Goal: Transaction & Acquisition: Book appointment/travel/reservation

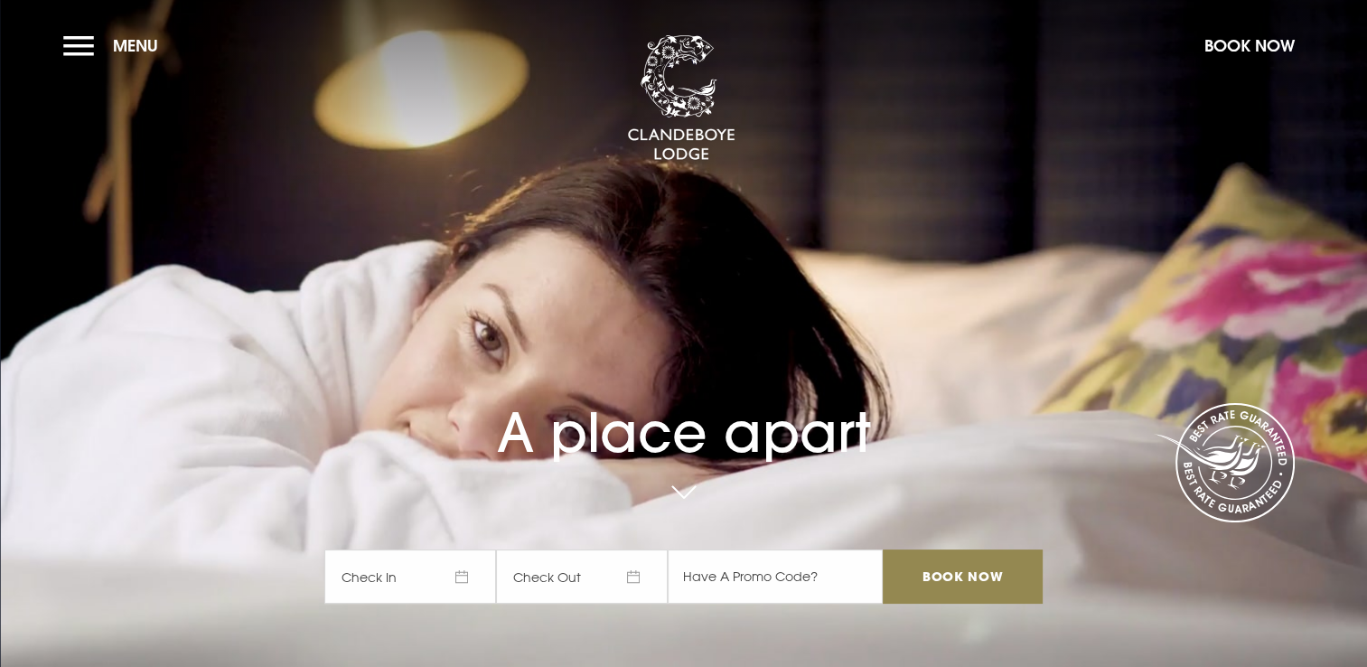
click at [398, 578] on span "Check In" at bounding box center [410, 576] width 172 height 54
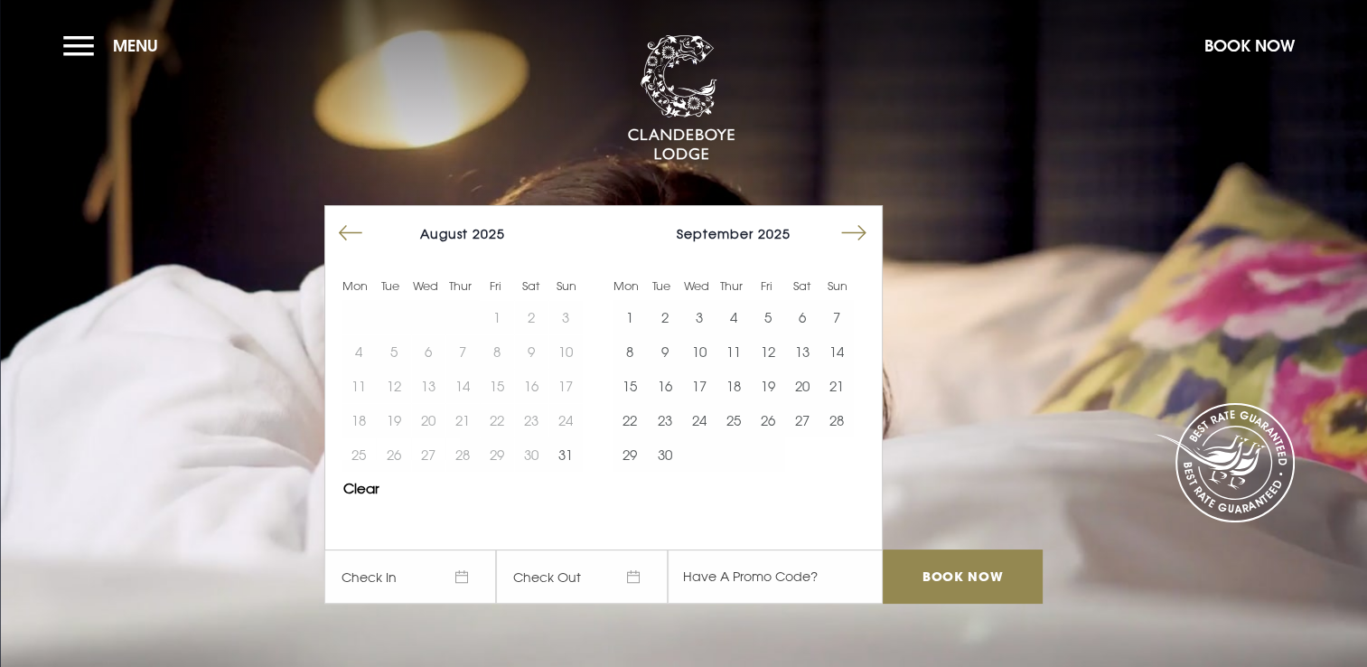
click at [857, 240] on button "Move forward to switch to the next month." at bounding box center [854, 233] width 34 height 34
click at [636, 454] on button "27" at bounding box center [630, 454] width 34 height 34
click at [669, 455] on button "28" at bounding box center [664, 454] width 34 height 34
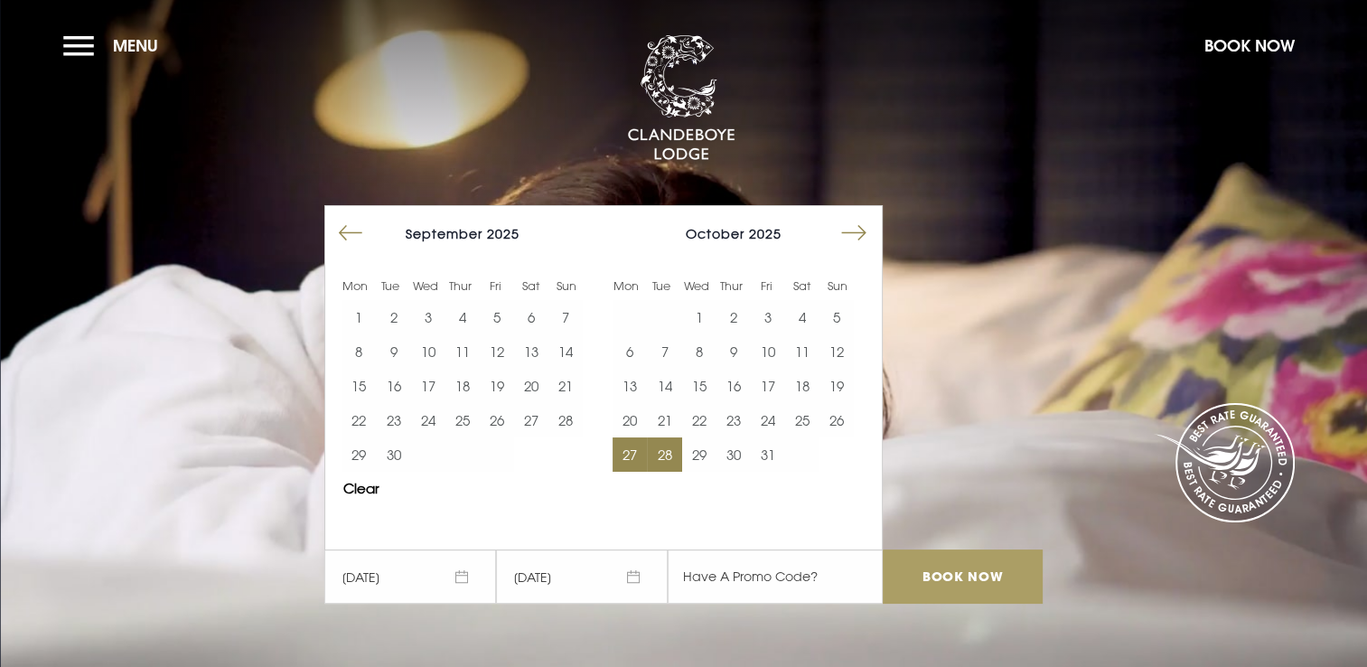
click at [939, 584] on input "Book Now" at bounding box center [962, 576] width 159 height 54
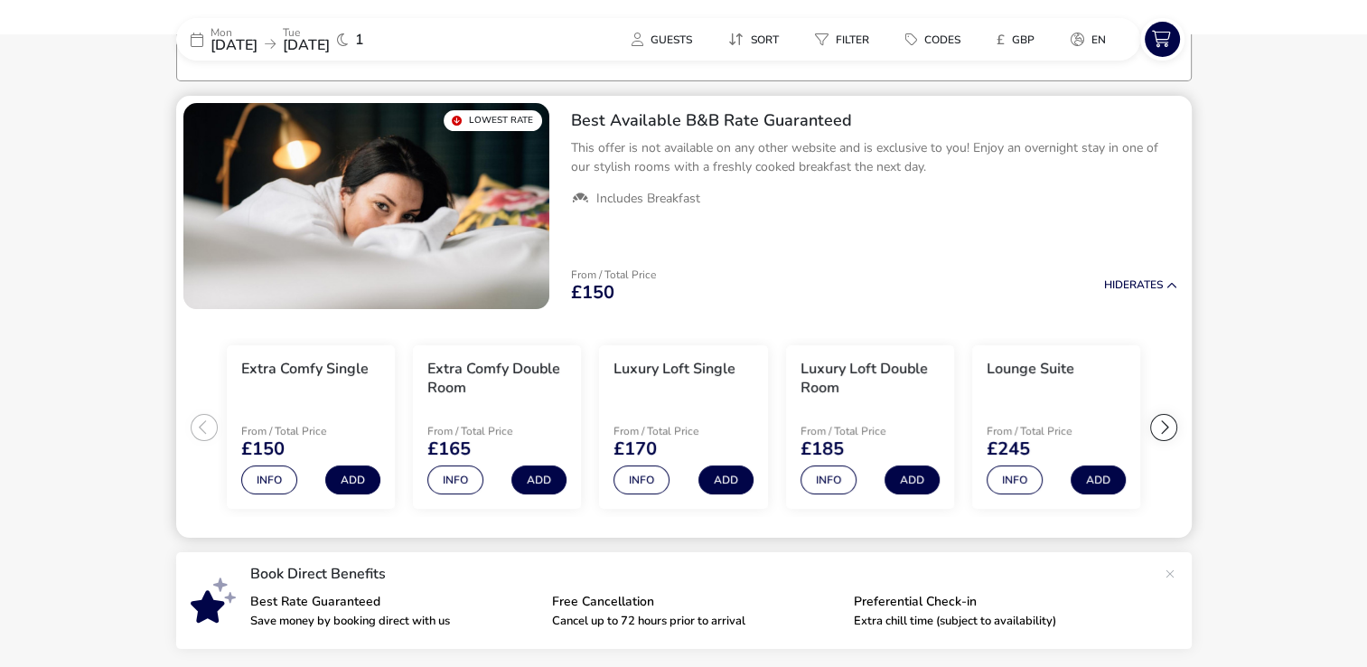
scroll to position [146, 0]
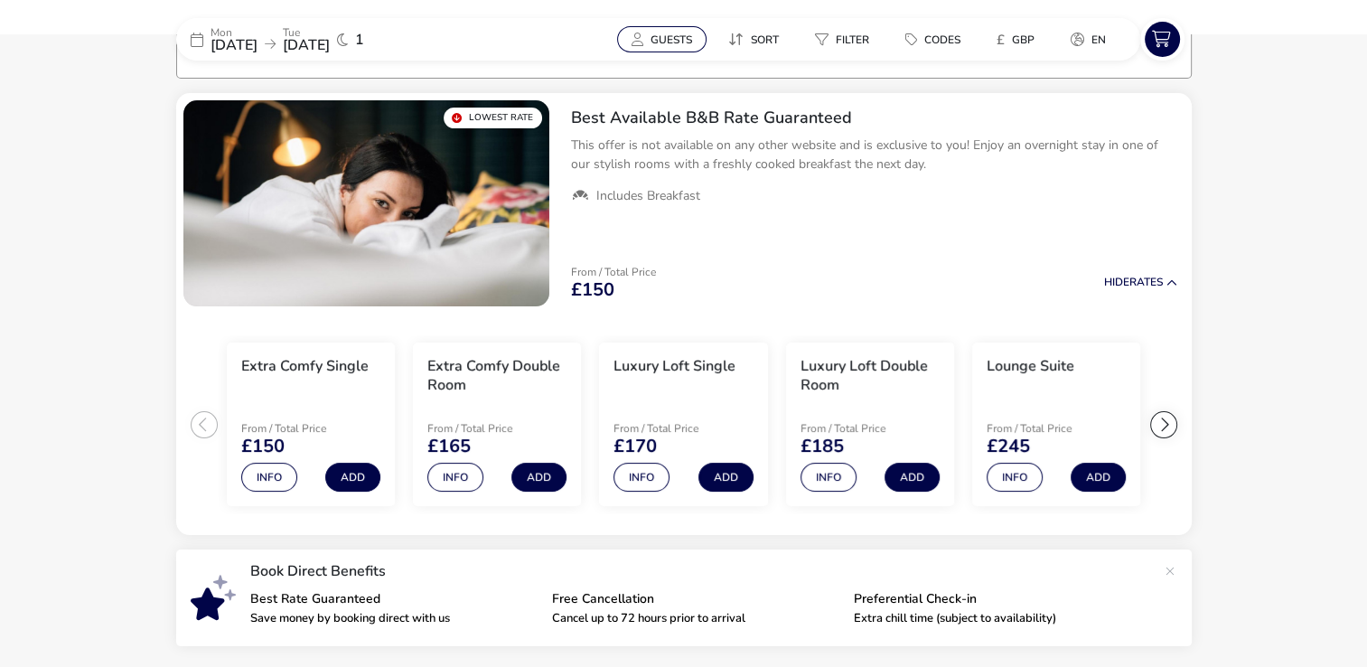
click at [658, 38] on span "Guests" at bounding box center [672, 40] width 42 height 14
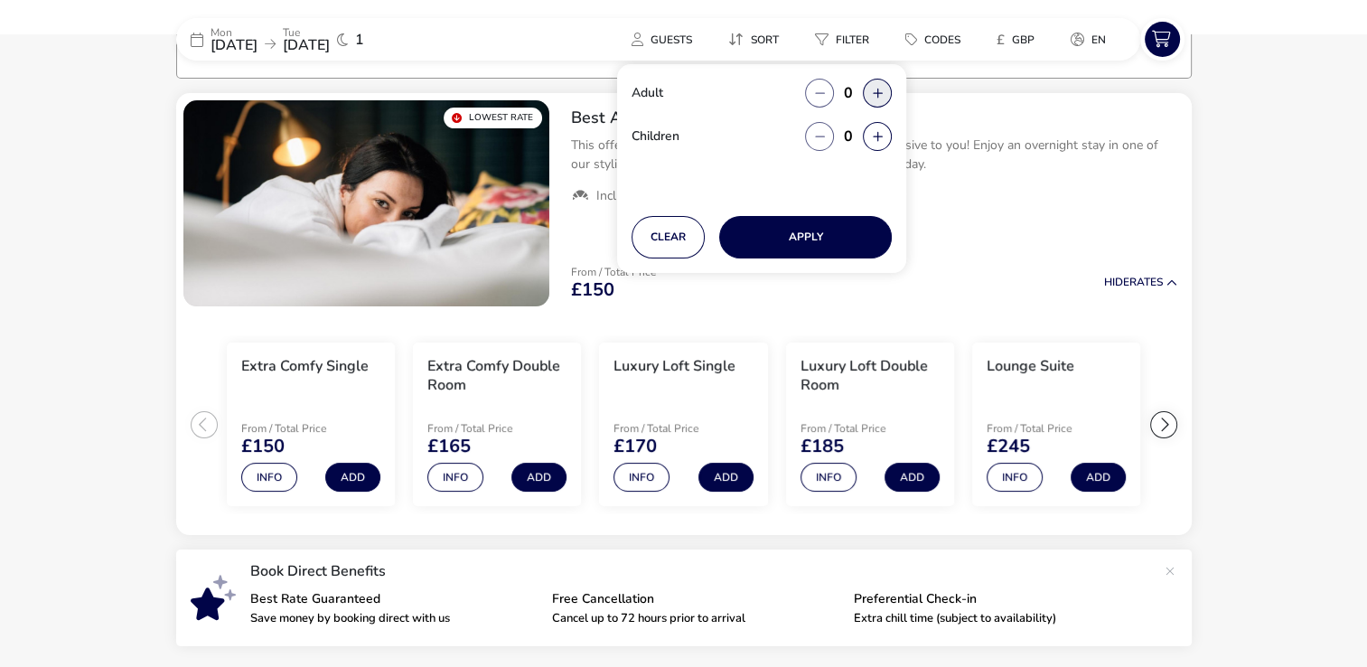
click at [887, 89] on button "button" at bounding box center [877, 93] width 29 height 29
type input "1"
click at [822, 219] on button "Apply" at bounding box center [805, 237] width 173 height 42
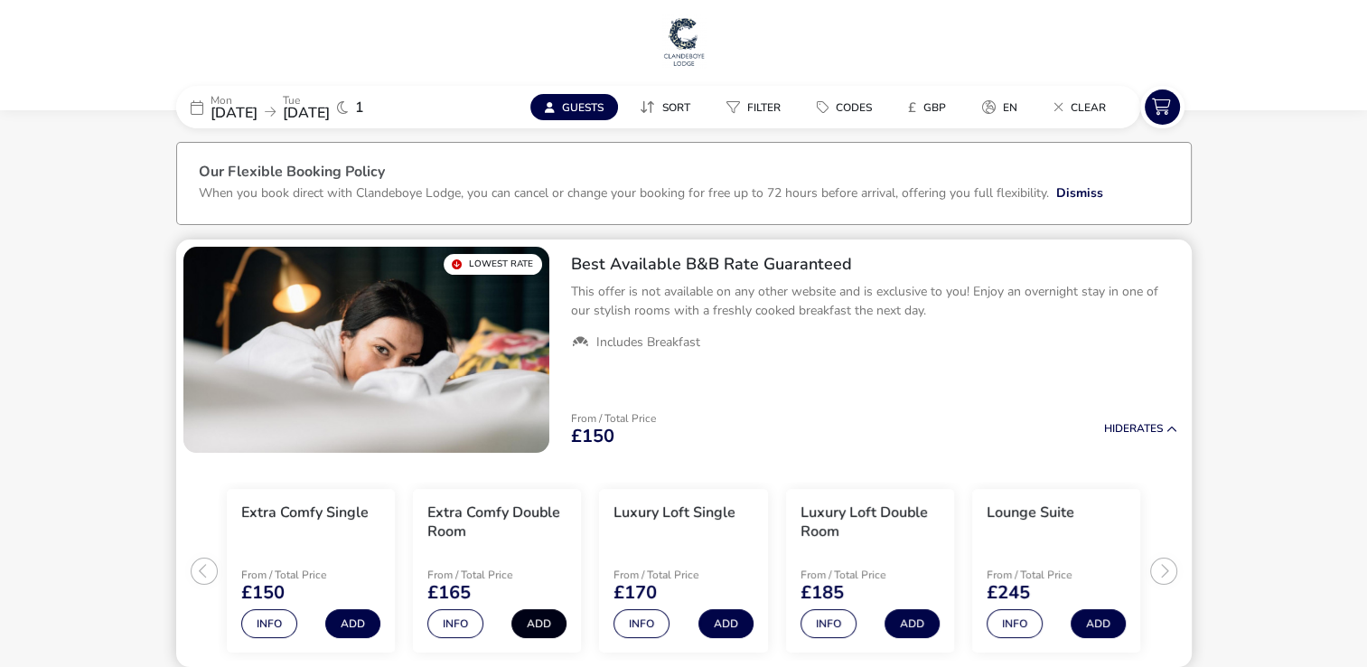
click at [527, 625] on button "Add" at bounding box center [539, 623] width 55 height 29
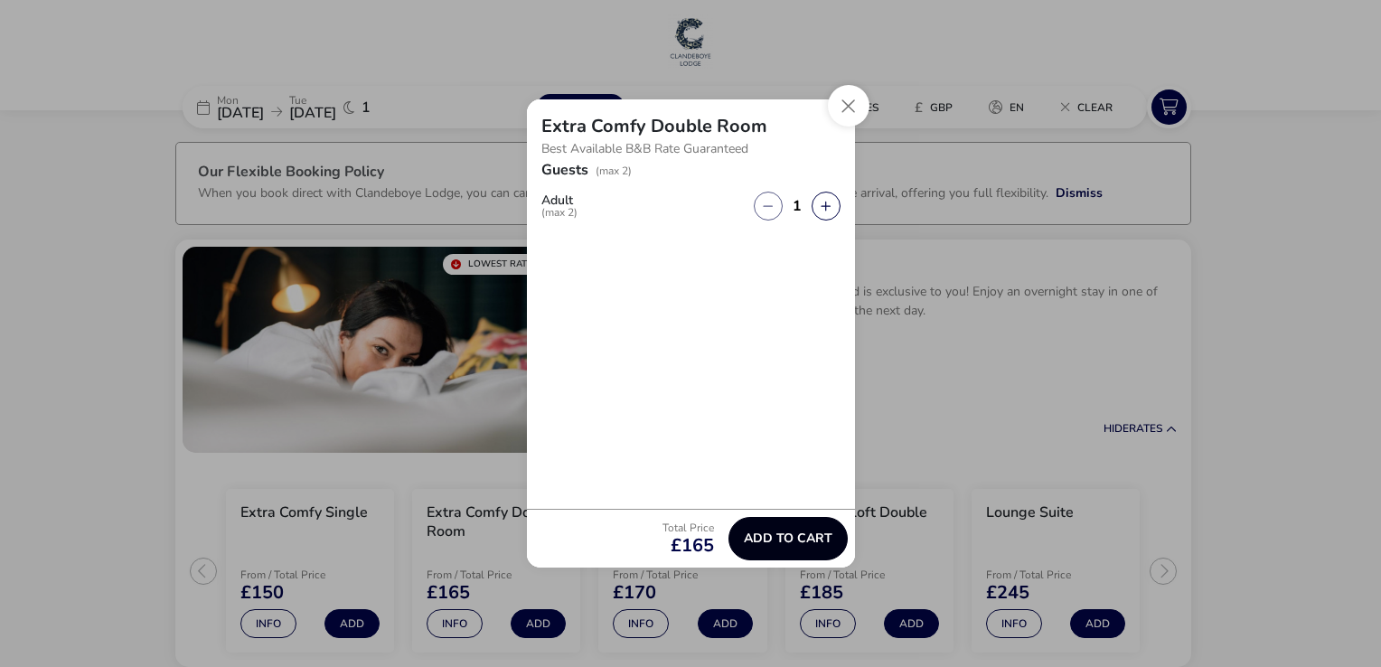
click at [782, 535] on span "Add to cart" at bounding box center [788, 538] width 89 height 14
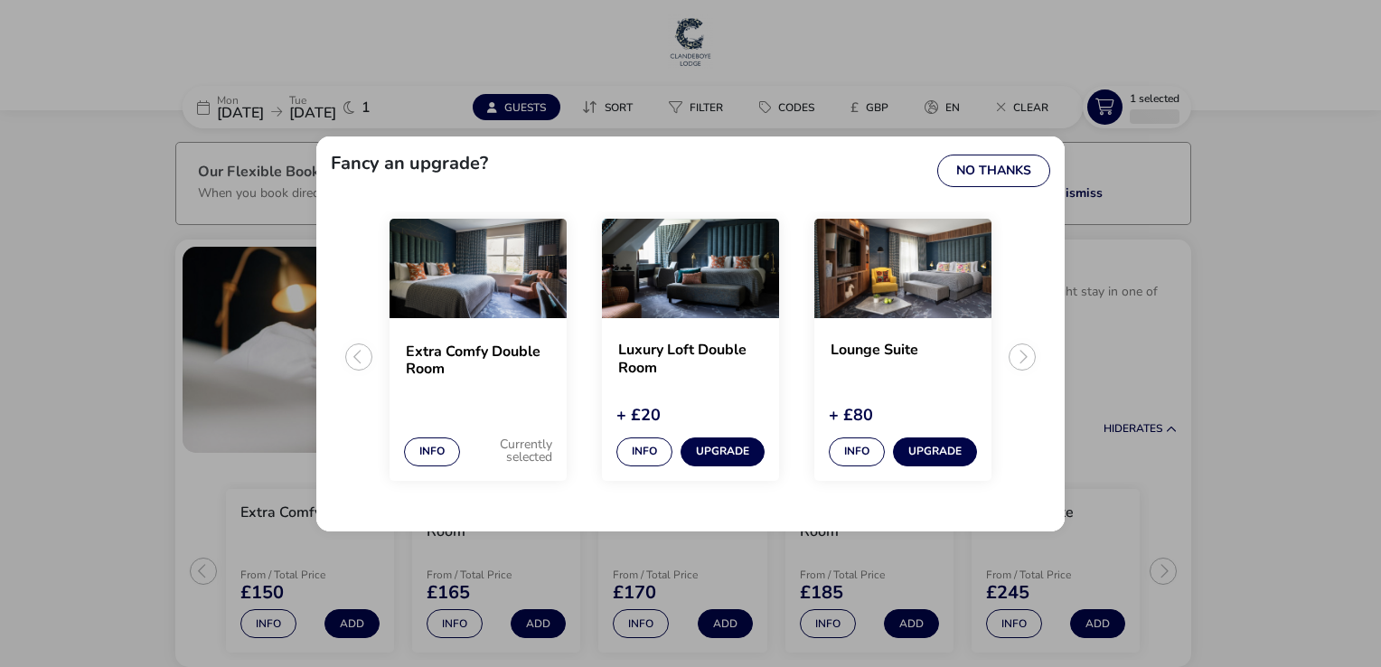
drag, startPoint x: 691, startPoint y: 185, endPoint x: 698, endPoint y: 103, distance: 82.5
click at [698, 103] on div "Fancy an upgrade? No Thanks Extra Comfy Double Room Info Currently selected Lux…" at bounding box center [690, 333] width 1381 height 667
click at [1011, 168] on button "No Thanks" at bounding box center [993, 171] width 113 height 33
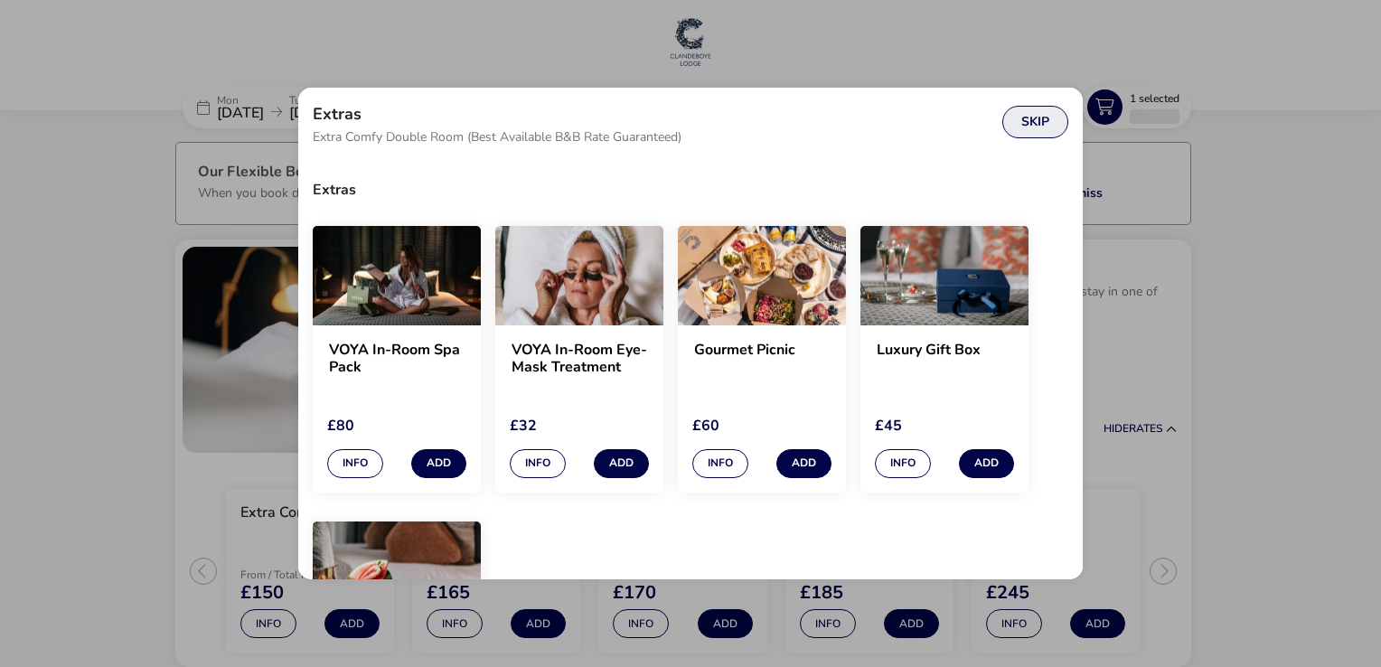
click at [1025, 128] on button "Skip" at bounding box center [1035, 122] width 66 height 33
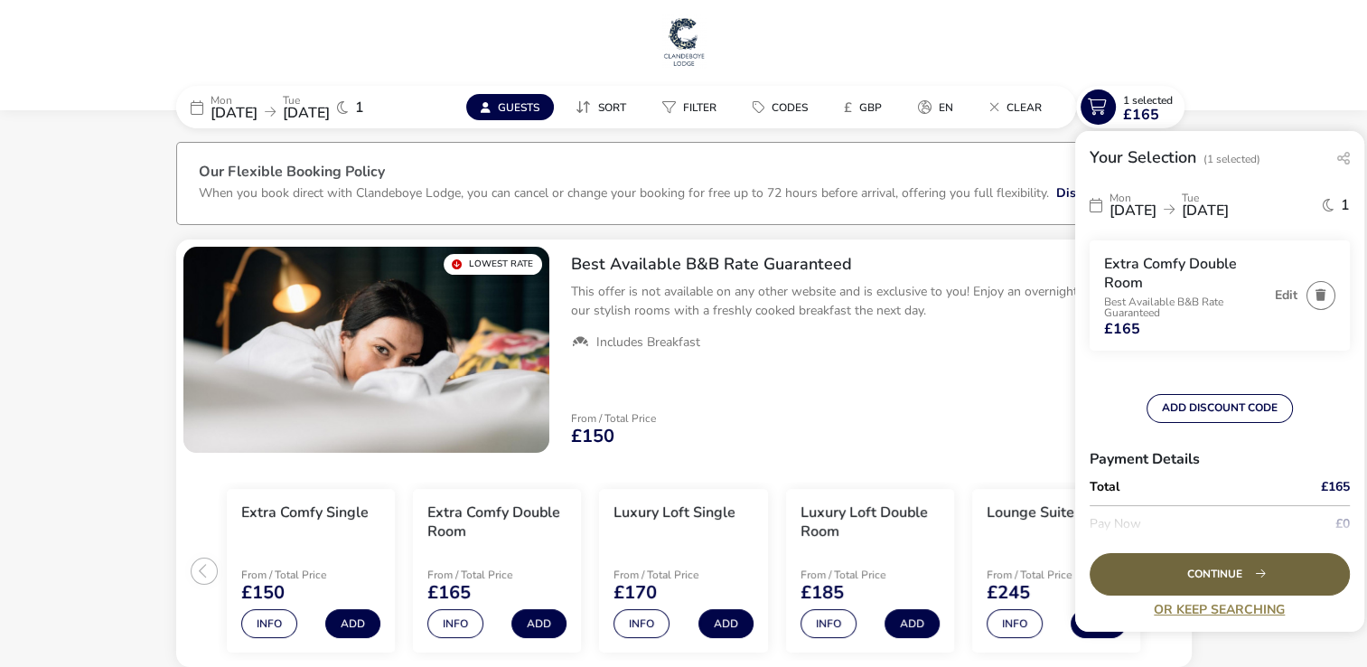
click at [1188, 580] on div "Continue" at bounding box center [1220, 574] width 260 height 42
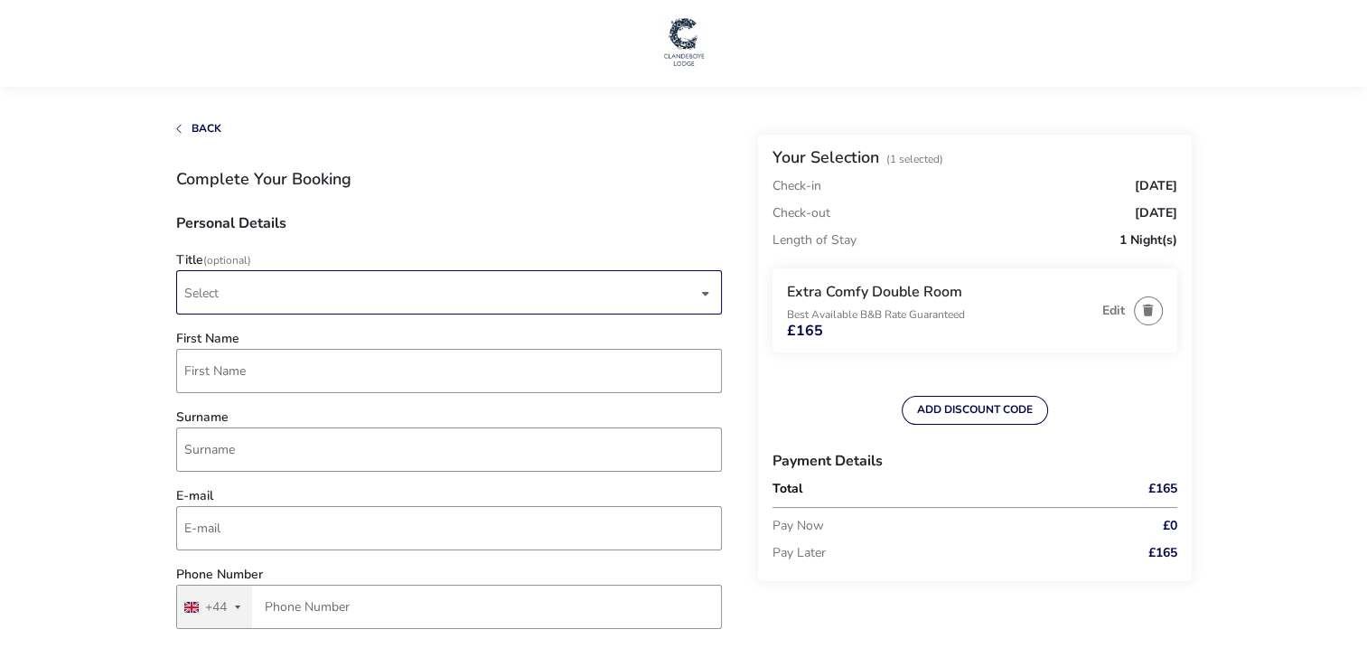
click at [221, 289] on span "Select" at bounding box center [440, 292] width 513 height 42
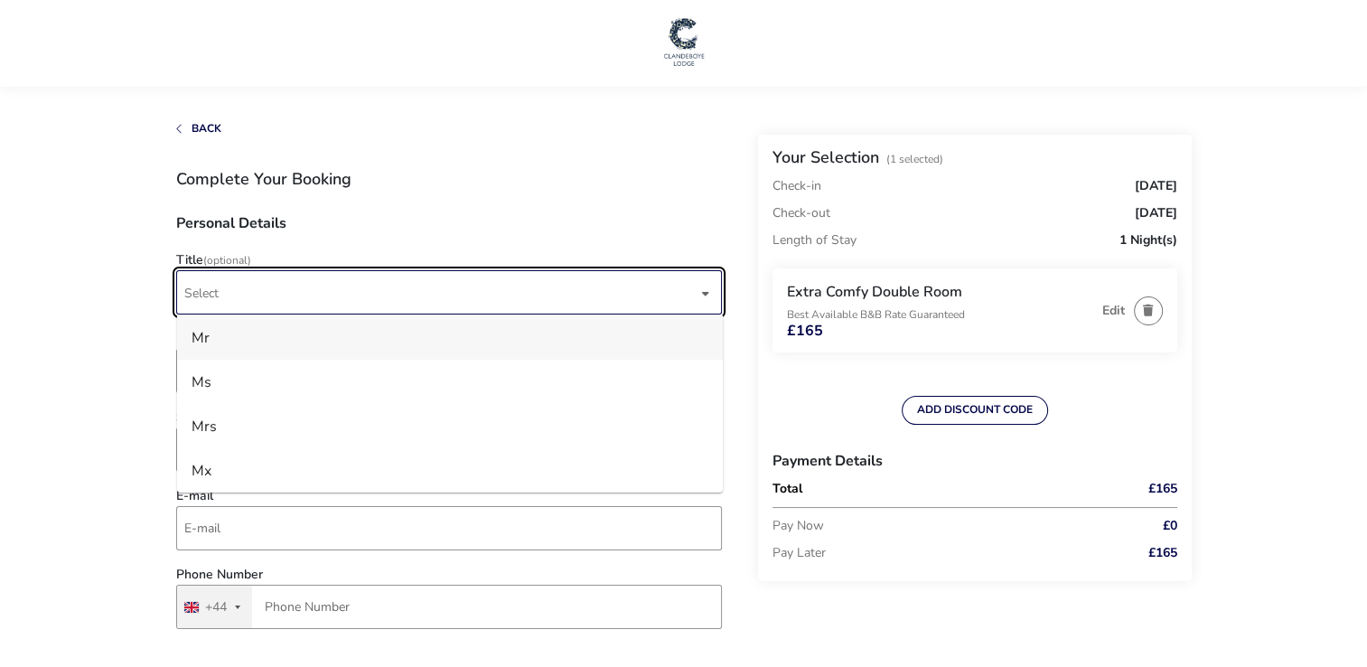
click at [223, 348] on li "Mr" at bounding box center [450, 337] width 546 height 44
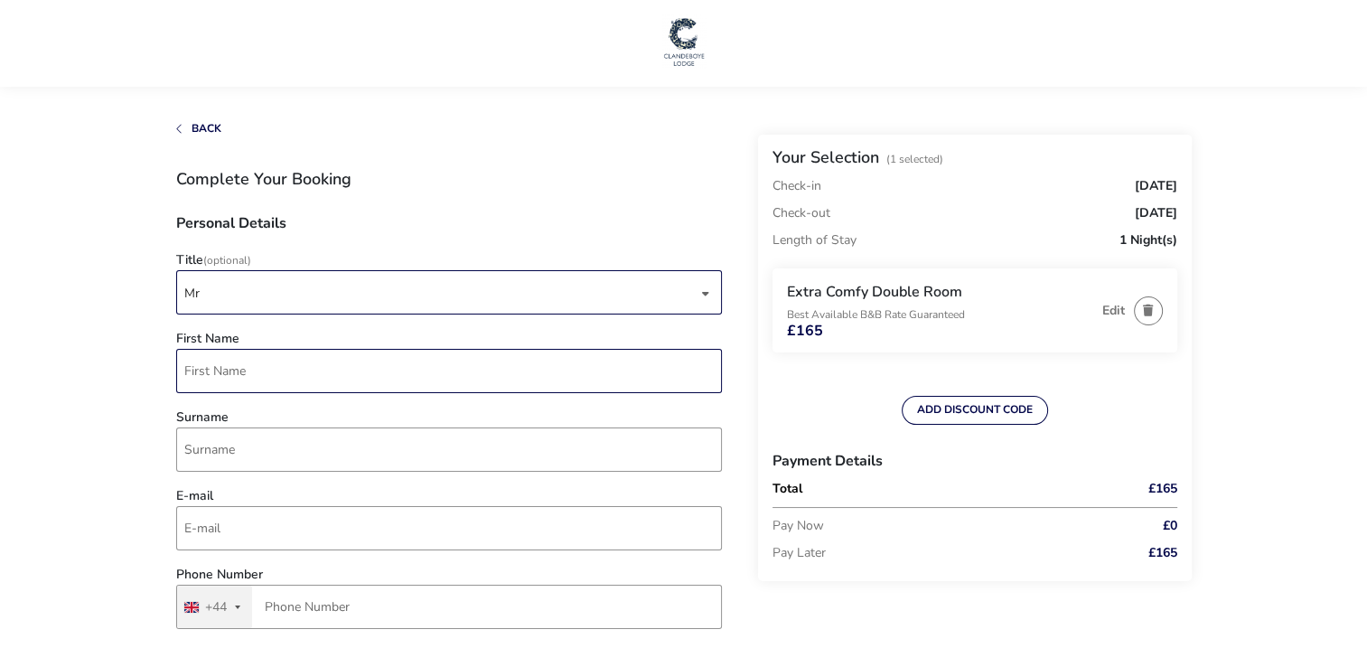
click at [223, 362] on input "First Name" at bounding box center [449, 371] width 546 height 44
type input "Stephen"
type input "Murphy"
type input "smurphy@sky.com"
type input "24 Westmorland Road"
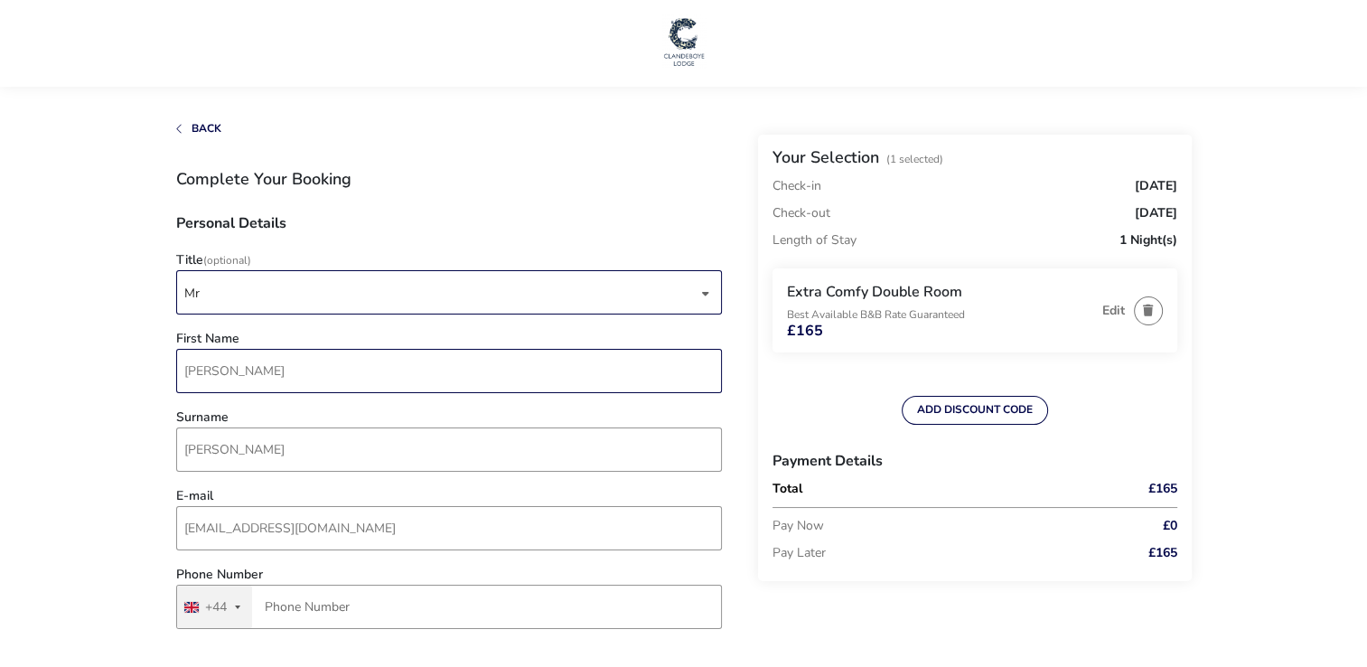
type input "SALE"
type input "M333GU"
click at [298, 606] on input "Phone Number" at bounding box center [449, 607] width 546 height 44
type input "7789 926257"
type input "HazyJane"
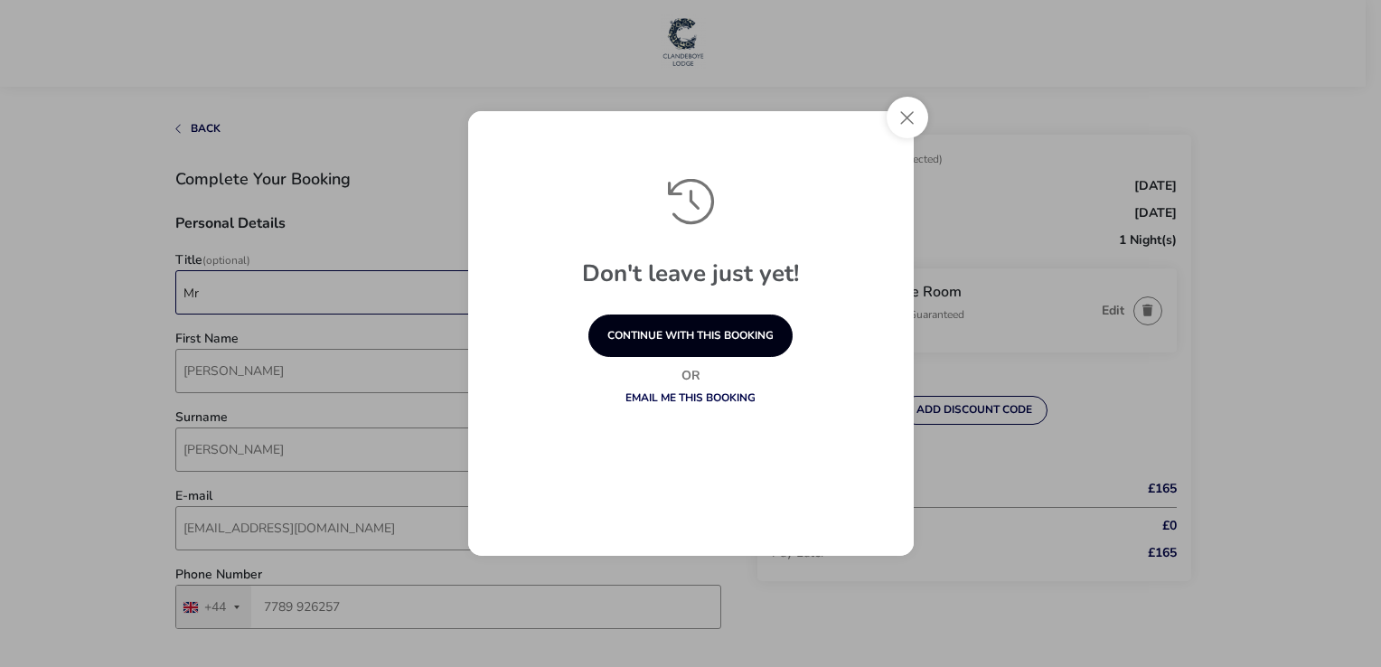
click at [669, 329] on button "continue with this booking" at bounding box center [690, 336] width 204 height 42
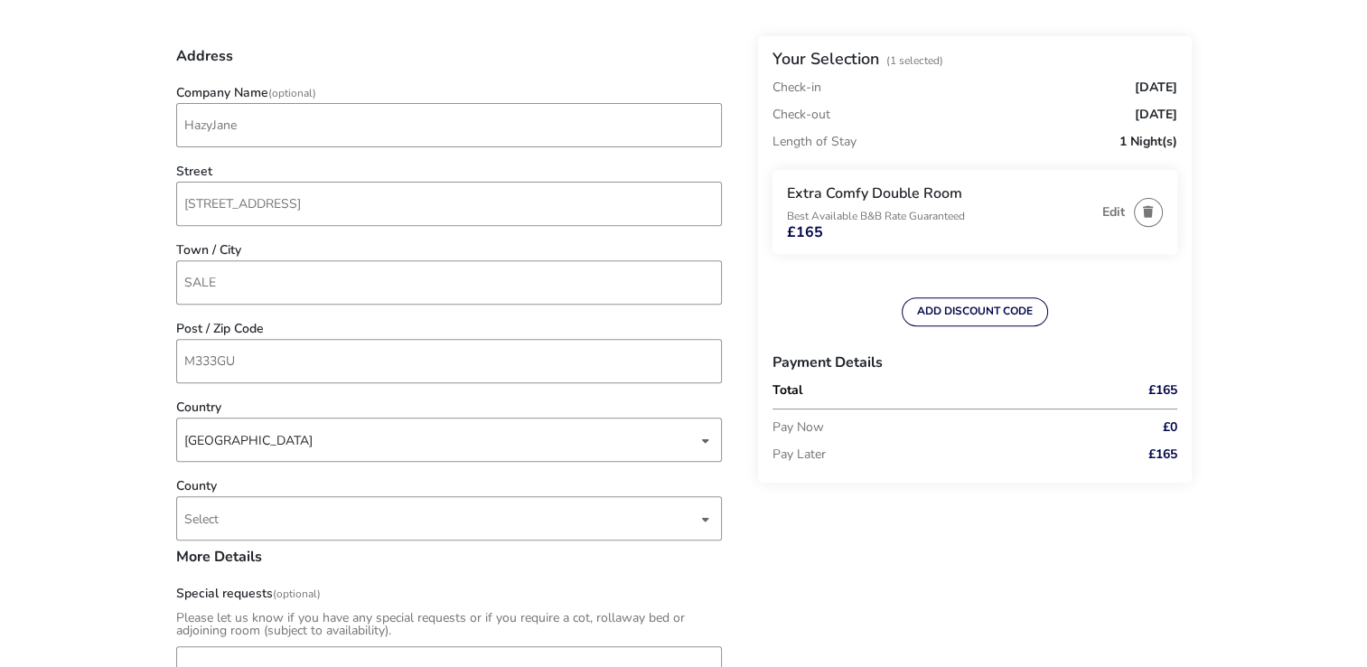
scroll to position [635, 0]
drag, startPoint x: 253, startPoint y: 118, endPoint x: 148, endPoint y: 117, distance: 104.8
click at [148, 117] on naf-accommodations-shell "Back Your Selection (1 Selected) Check-in Monday, 27 Oct 2025 Check-out Tuesday…" at bounding box center [683, 522] width 1367 height 2315
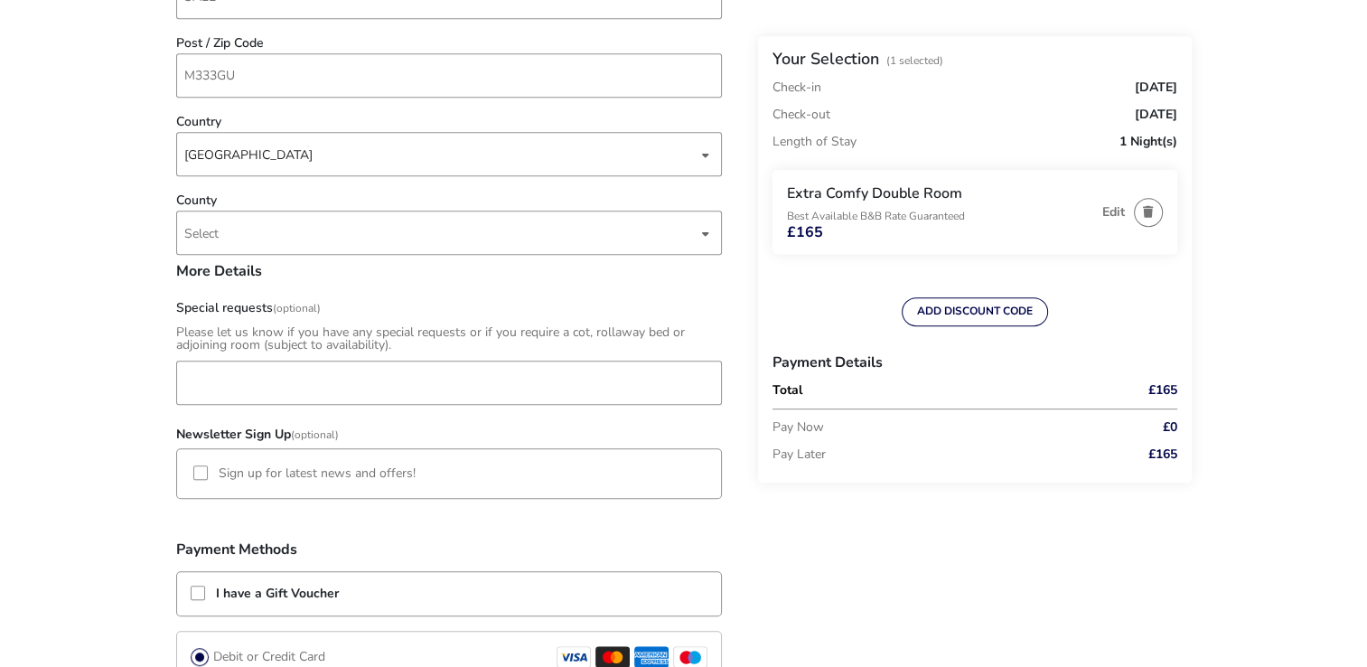
scroll to position [924, 0]
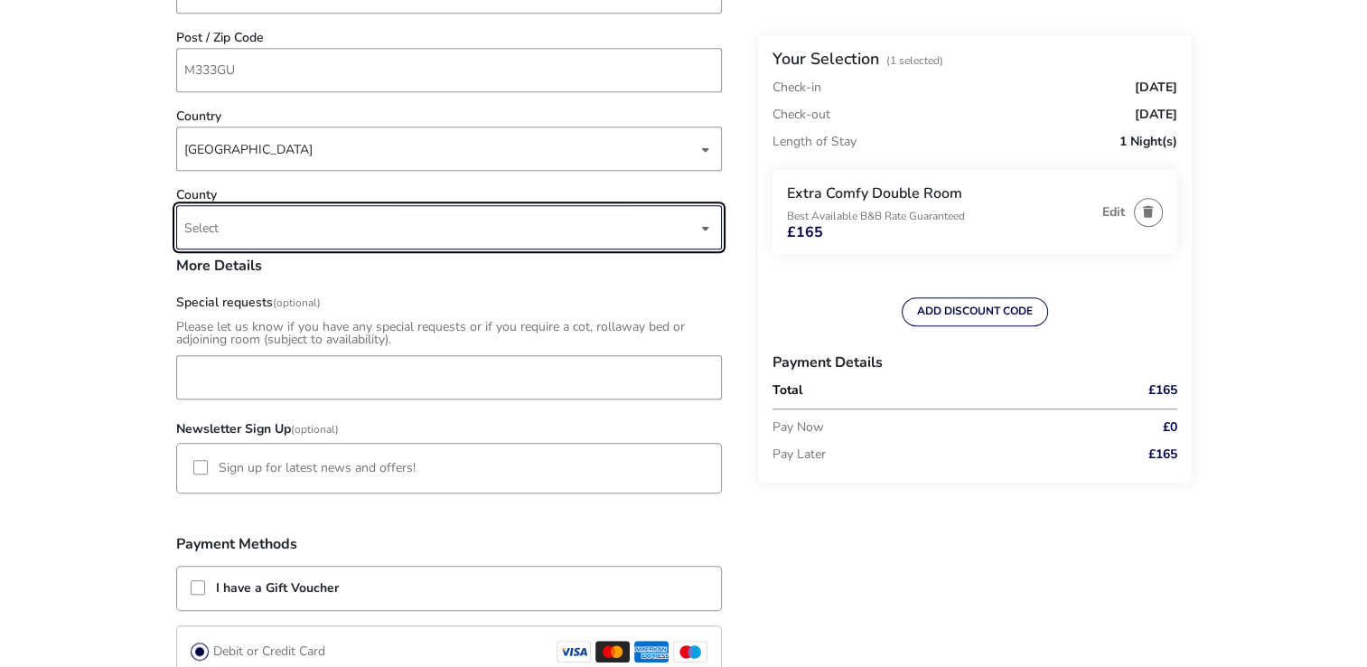
click at [271, 231] on span "Select" at bounding box center [440, 227] width 513 height 42
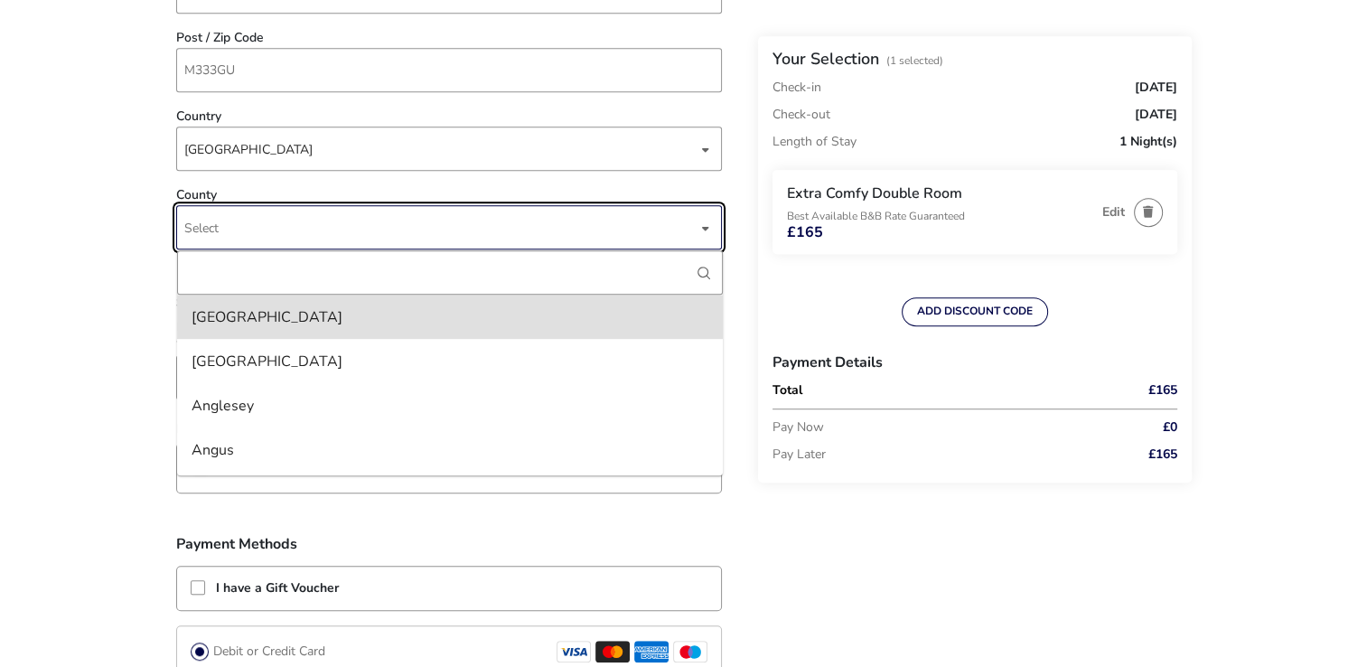
click at [271, 231] on span "Select" at bounding box center [440, 227] width 513 height 42
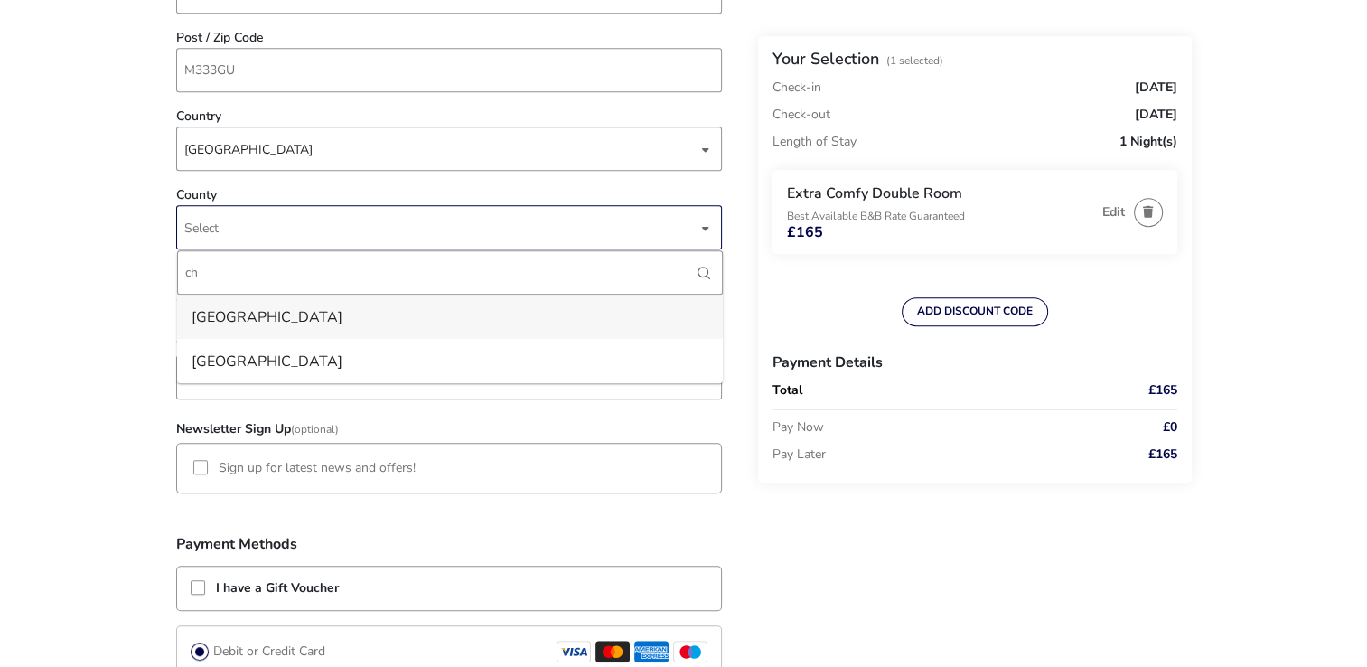
type input "ch"
click at [249, 320] on li "Cheshire" at bounding box center [450, 317] width 546 height 44
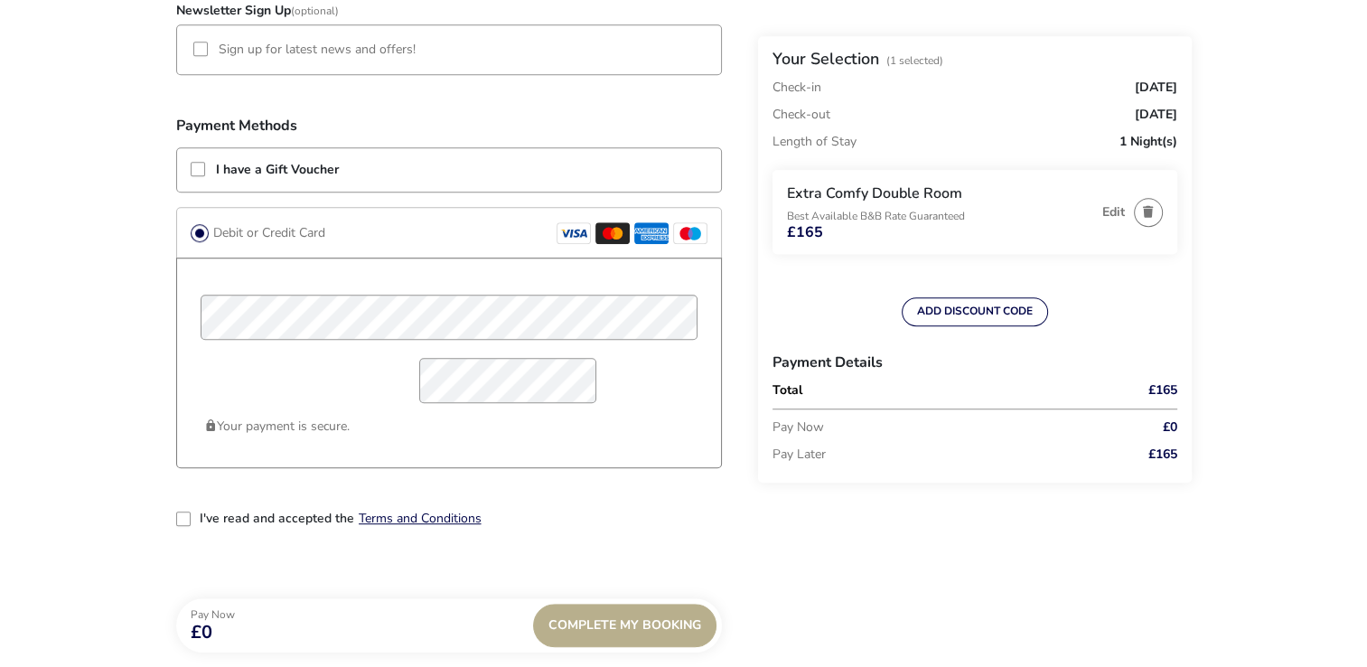
scroll to position [1339, 0]
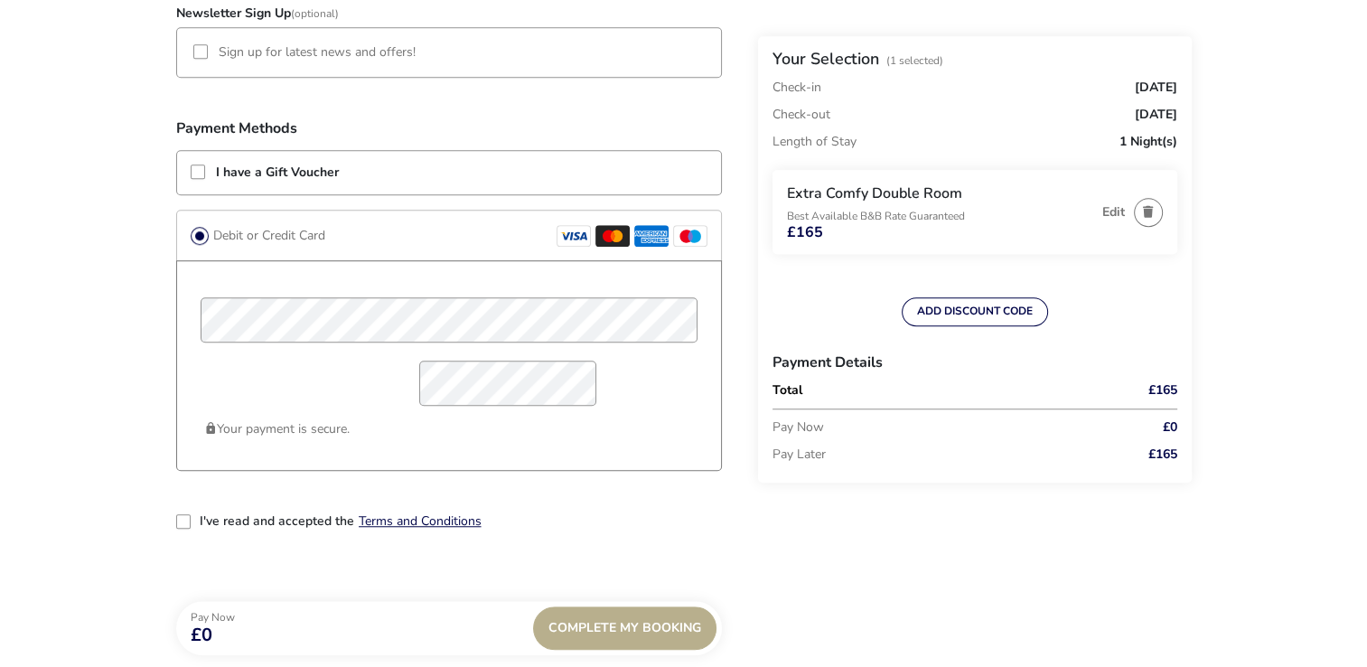
click at [188, 519] on div "2-term_condi" at bounding box center [183, 521] width 14 height 14
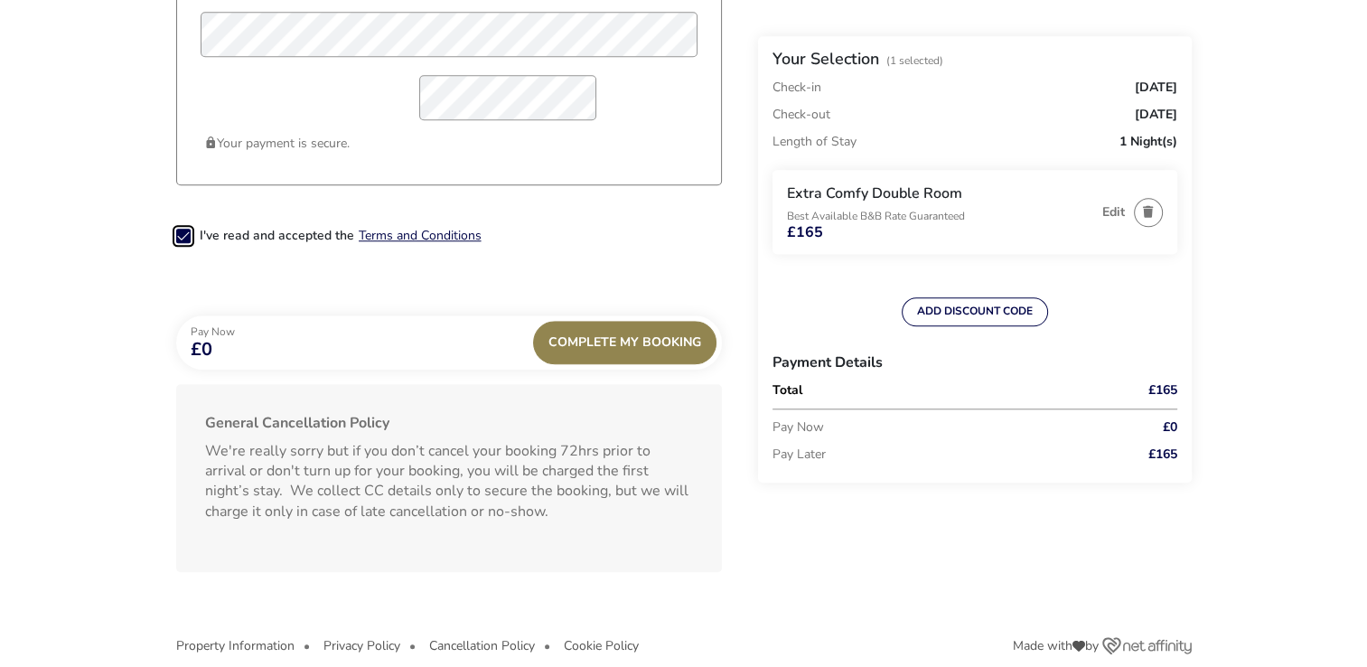
scroll to position [1622, 0]
click at [633, 350] on div "Complete My Booking" at bounding box center [624, 345] width 183 height 43
